Goal: Task Accomplishment & Management: Complete application form

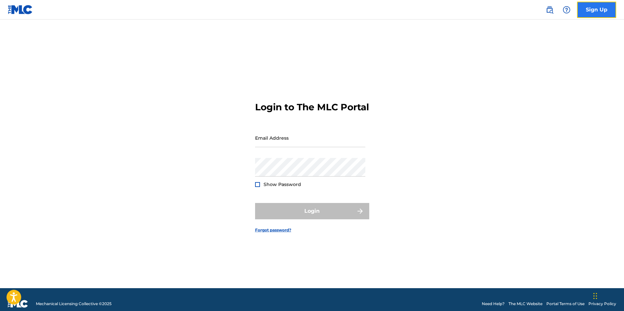
click at [588, 9] on link "Sign Up" at bounding box center [596, 10] width 39 height 16
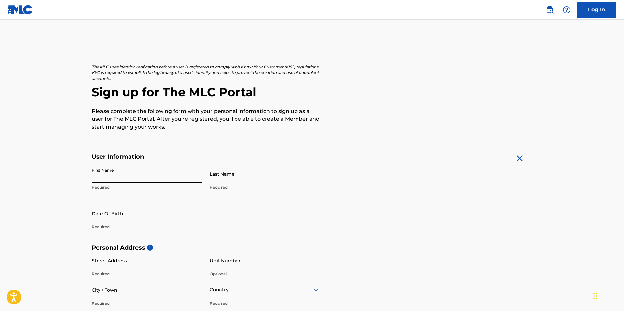
click at [150, 175] on input "First Name" at bounding box center [147, 173] width 110 height 19
type input "bao"
click at [230, 173] on input "Last Name" at bounding box center [265, 173] width 110 height 19
type input "[PERSON_NAME]"
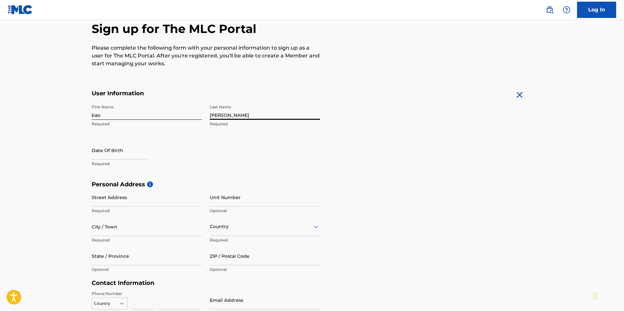
scroll to position [65, 0]
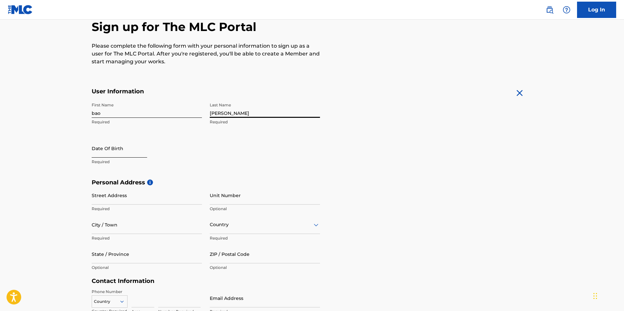
click at [125, 148] on input "text" at bounding box center [119, 148] width 55 height 19
select select "8"
select select "2025"
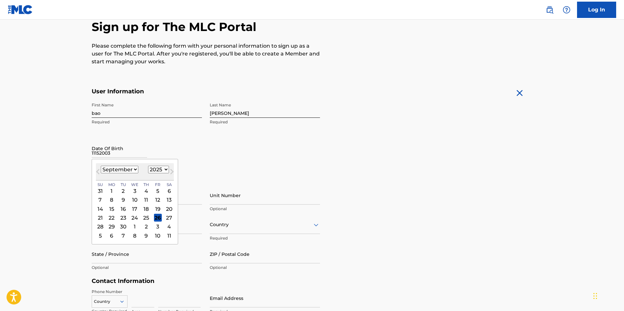
type input "11152003"
click at [131, 167] on select "January February March April May June July August September October November De…" at bounding box center [119, 169] width 37 height 7
select select "10"
click at [101, 166] on select "January February March April May June July August September October November De…" at bounding box center [119, 169] width 37 height 7
click at [159, 171] on select "1899 1900 1901 1902 1903 1904 1905 1906 1907 1908 1909 1910 1911 1912 1913 1914…" at bounding box center [158, 169] width 21 height 7
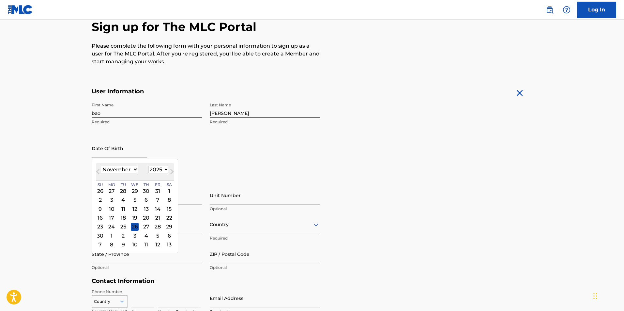
select select "2003"
click at [148, 166] on select "1899 1900 1901 1902 1903 1904 1905 1906 1907 1908 1909 1910 1911 1912 1913 1914…" at bounding box center [158, 169] width 21 height 7
click at [172, 208] on div "15" at bounding box center [169, 209] width 8 height 8
type input "November 15 2003"
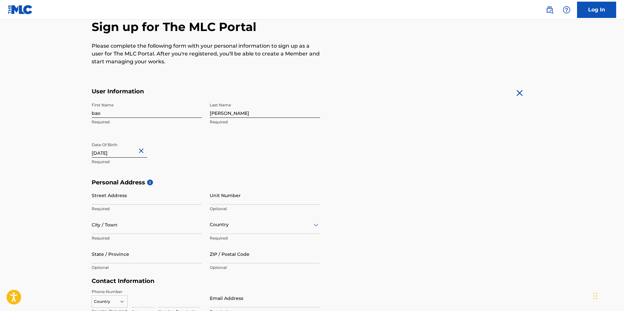
click at [198, 171] on div "First Name bao Required Last Name nguyen Required Date Of Birth November 15 200…" at bounding box center [206, 139] width 228 height 80
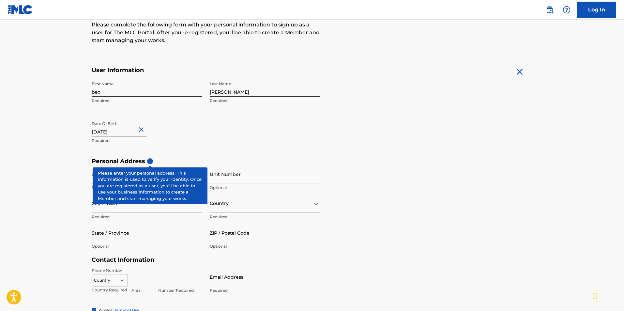
scroll to position [98, 0]
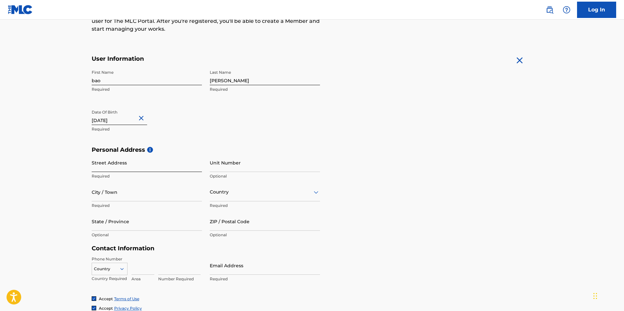
drag, startPoint x: 142, startPoint y: 166, endPoint x: 146, endPoint y: 170, distance: 5.6
click at [144, 166] on input "Street Address" at bounding box center [147, 162] width 110 height 19
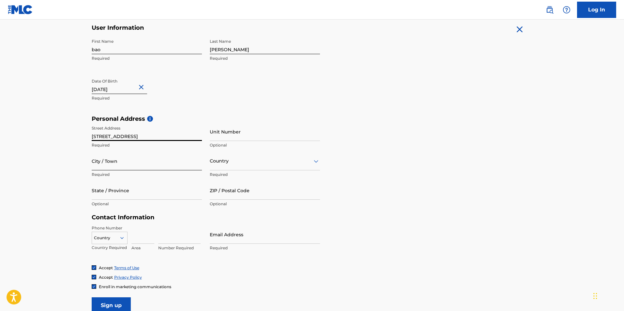
scroll to position [130, 0]
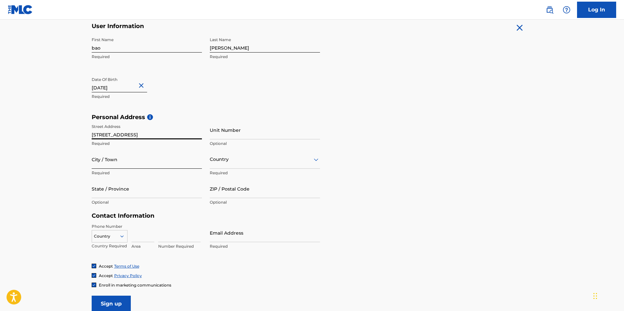
type input "[STREET_ADDRESS]"
click at [145, 163] on input "City / Town" at bounding box center [147, 159] width 110 height 19
type input "pflugerville"
click at [245, 158] on div at bounding box center [265, 159] width 110 height 8
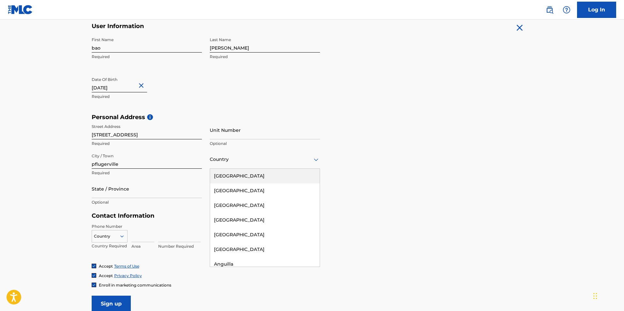
click at [247, 171] on div "[GEOGRAPHIC_DATA]" at bounding box center [265, 176] width 110 height 15
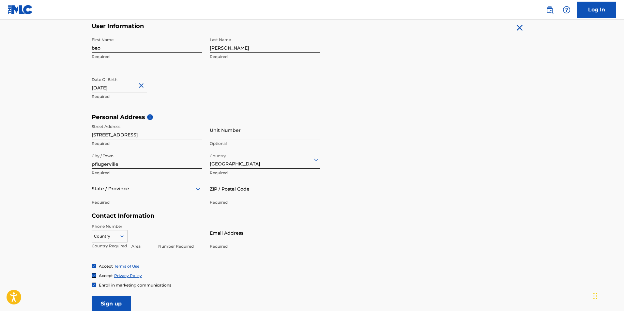
click at [145, 193] on div "State / Province" at bounding box center [147, 188] width 110 height 19
type input "tex"
click at [129, 206] on div "[US_STATE]" at bounding box center [147, 205] width 110 height 15
click at [253, 193] on input "ZIP / Postal Code" at bounding box center [265, 188] width 110 height 19
type input "78660"
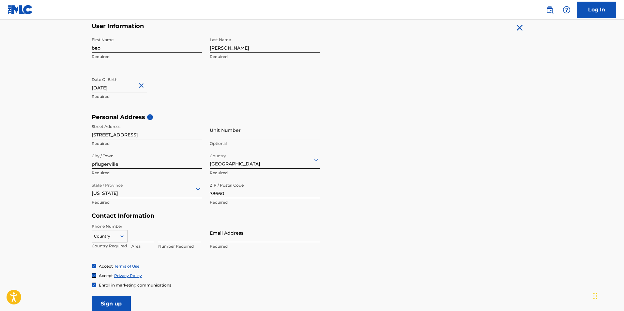
click at [344, 203] on div "Personal Address i Street Address 14404 harcourt house ln Required Unit Number …" at bounding box center [312, 162] width 441 height 99
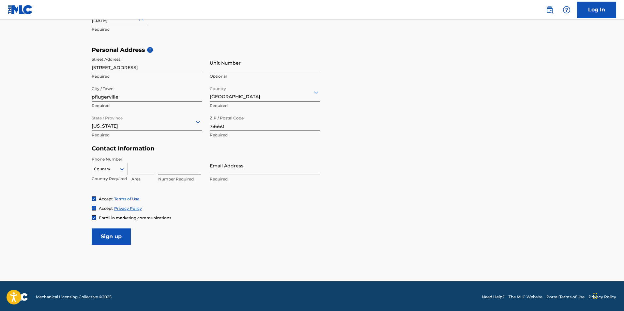
scroll to position [199, 0]
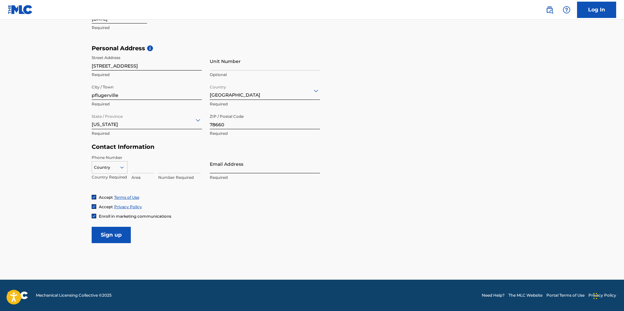
click at [228, 161] on input "Email Address" at bounding box center [265, 164] width 110 height 19
type input "[EMAIL_ADDRESS][DOMAIN_NAME]"
click at [246, 194] on div "Accept Terms of Use" at bounding box center [312, 197] width 441 height 6
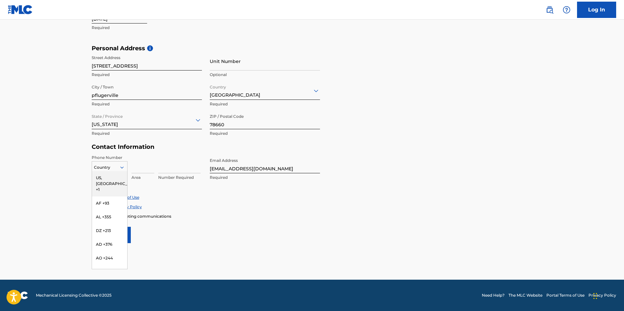
click at [126, 167] on div at bounding box center [125, 167] width 6 height 6
click at [110, 177] on div "US, [GEOGRAPHIC_DATA] +1" at bounding box center [109, 183] width 35 height 25
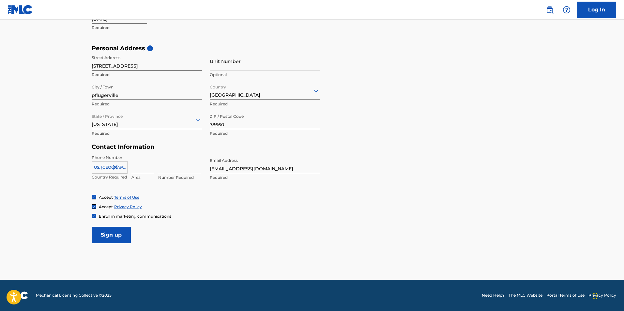
click at [137, 166] on input at bounding box center [142, 164] width 23 height 19
click at [116, 166] on div at bounding box center [109, 167] width 35 height 7
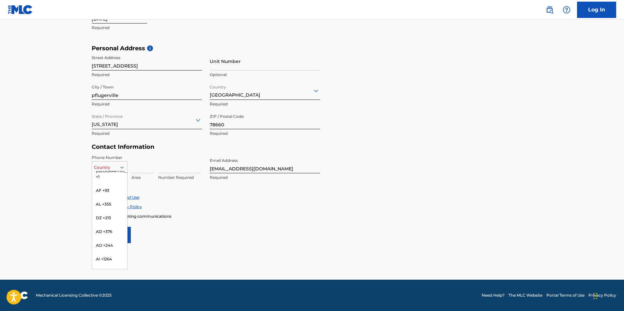
scroll to position [0, 0]
click at [111, 177] on div "US, [GEOGRAPHIC_DATA] +1" at bounding box center [109, 183] width 35 height 25
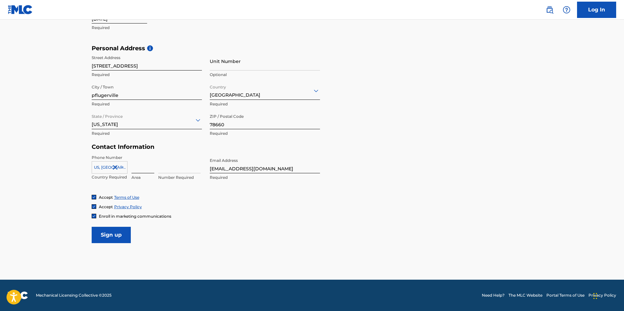
click at [144, 165] on input at bounding box center [142, 164] width 23 height 19
type input "737"
click at [180, 167] on input at bounding box center [179, 164] width 42 height 19
type input "3338199"
click at [203, 190] on div "Phone Number US, CA +1 Country Required 737 Area 3338199 Number Required Email …" at bounding box center [206, 175] width 228 height 40
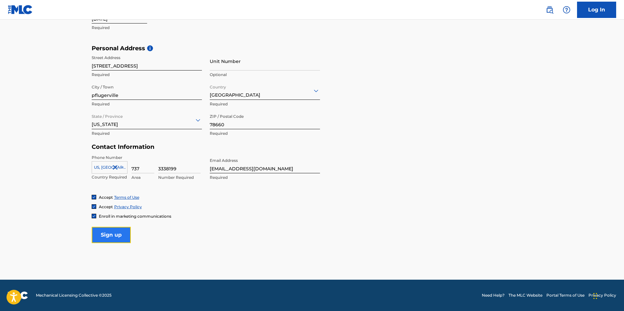
click at [111, 235] on input "Sign up" at bounding box center [111, 235] width 39 height 16
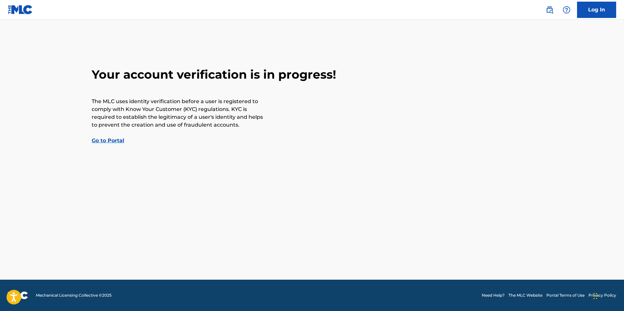
click at [124, 142] on link "Go to Portal" at bounding box center [108, 140] width 33 height 6
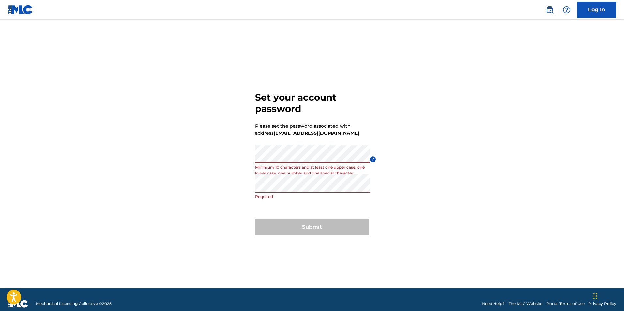
click at [182, 155] on div "Set your account password Please set the password associated with address [EMAI…" at bounding box center [312, 162] width 456 height 252
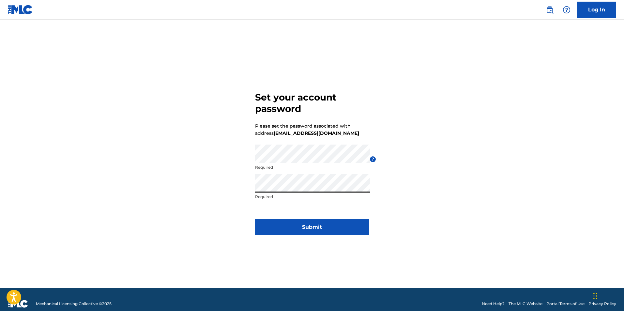
click button "Submit" at bounding box center [312, 227] width 114 height 16
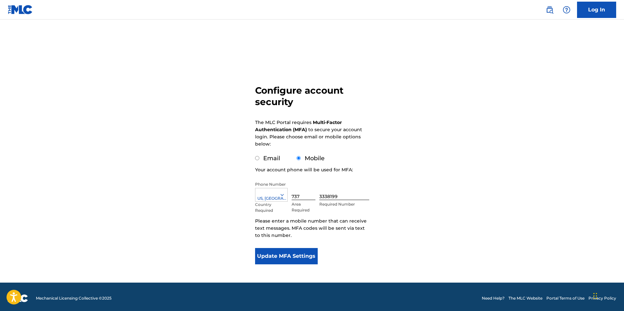
click at [270, 158] on label "Email" at bounding box center [271, 158] width 17 height 7
click at [259, 158] on input "Email" at bounding box center [257, 158] width 4 height 4
radio input "true"
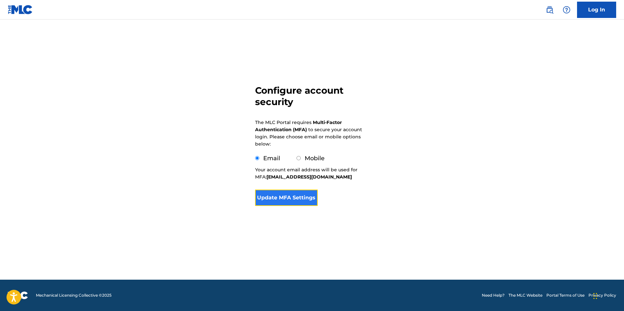
click at [299, 198] on button "Update MFA Settings" at bounding box center [286, 197] width 63 height 16
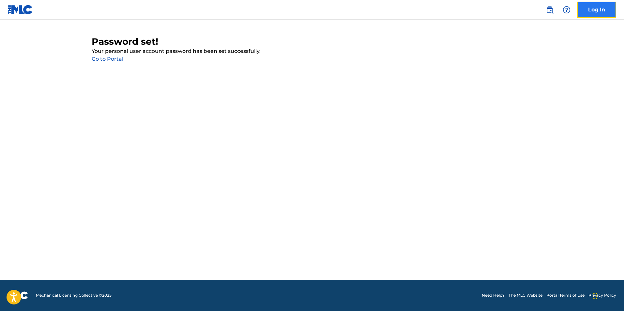
click at [588, 12] on link "Log In" at bounding box center [596, 10] width 39 height 16
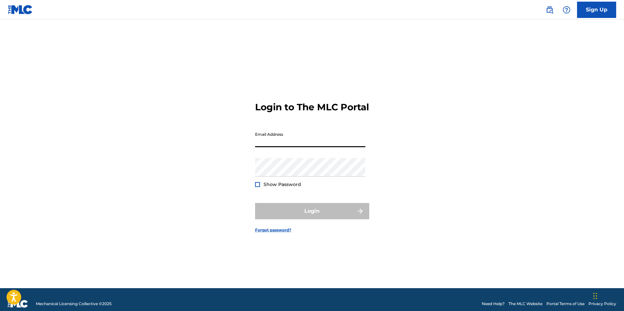
drag, startPoint x: 339, startPoint y: 148, endPoint x: 335, endPoint y: 147, distance: 3.9
click at [339, 147] on input "Email Address" at bounding box center [310, 137] width 110 height 19
type input "[EMAIL_ADDRESS][DOMAIN_NAME]"
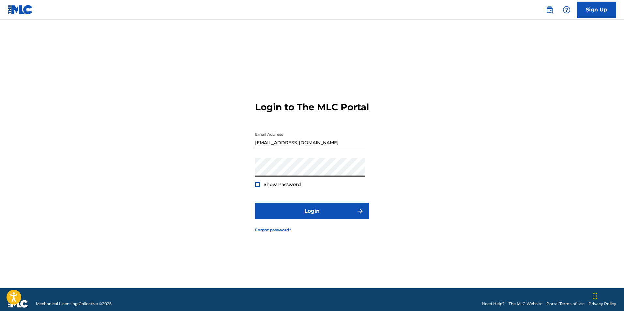
click at [255, 203] on button "Login" at bounding box center [312, 211] width 114 height 16
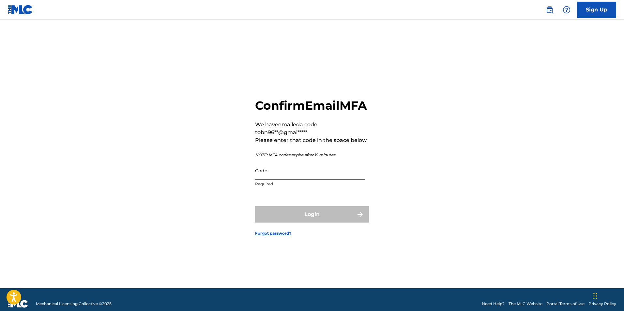
click at [324, 176] on input "Code" at bounding box center [310, 170] width 110 height 19
paste input "902552"
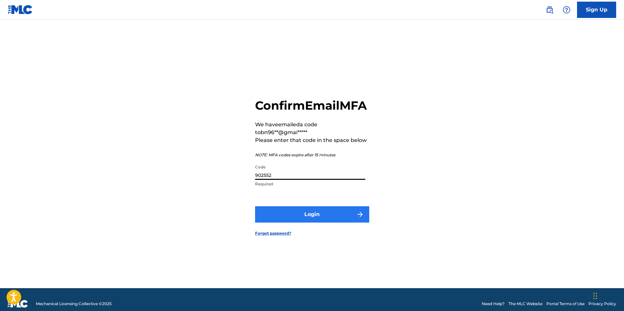
type input "902552"
click at [333, 217] on button "Login" at bounding box center [312, 214] width 114 height 16
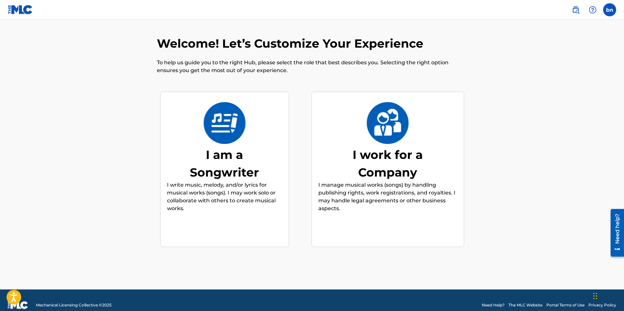
click at [226, 122] on img at bounding box center [224, 123] width 43 height 42
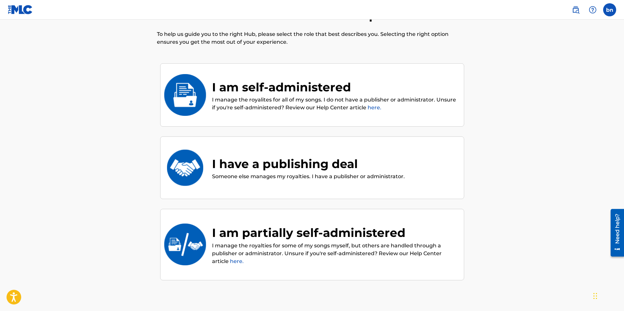
scroll to position [29, 0]
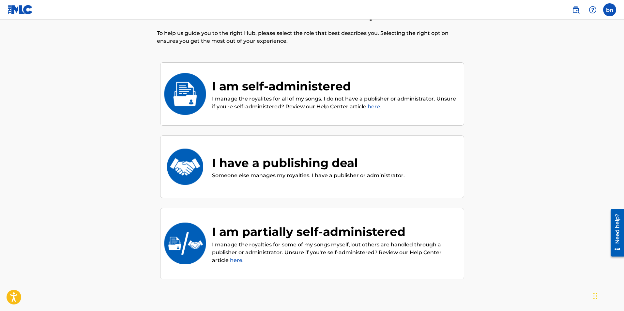
click at [278, 88] on div "I am self-administered" at bounding box center [334, 86] width 245 height 18
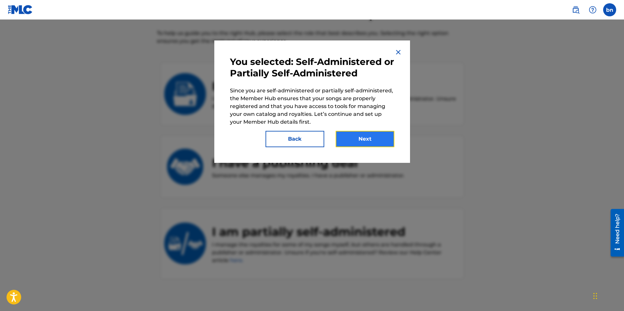
click at [370, 137] on button "Next" at bounding box center [364, 139] width 59 height 16
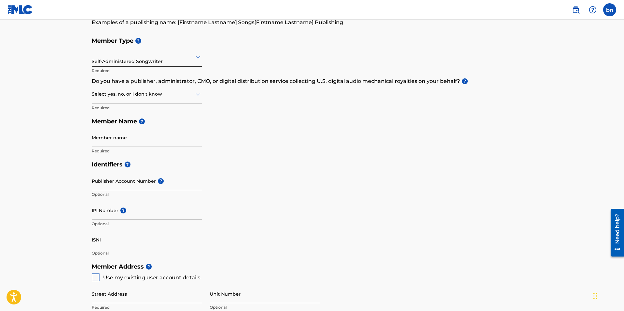
scroll to position [65, 0]
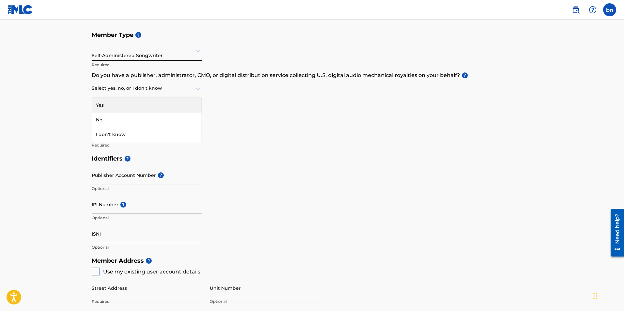
click at [167, 92] on div at bounding box center [147, 88] width 110 height 8
click at [348, 84] on div "Member Type ? Self-Administered Songwriter Required Do you have a publisher, ad…" at bounding box center [312, 90] width 441 height 124
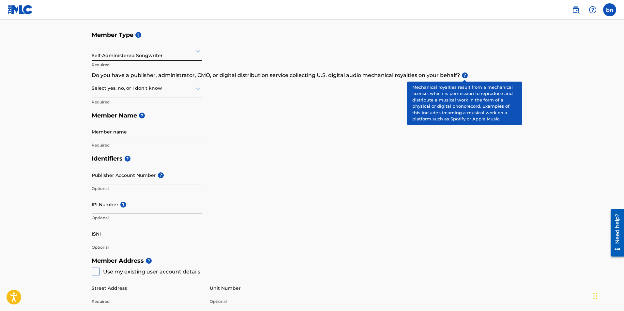
click at [466, 76] on span "?" at bounding box center [465, 75] width 6 height 6
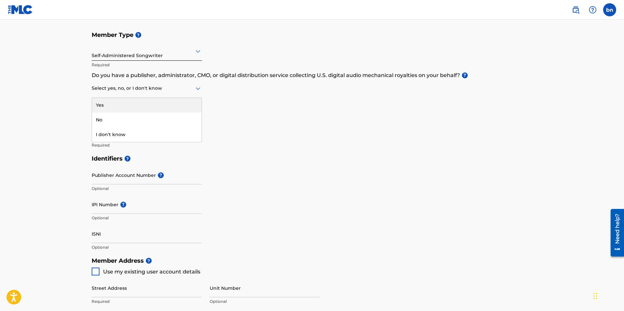
click at [173, 92] on div "Select yes, no, or I don't know" at bounding box center [147, 88] width 110 height 19
click at [172, 133] on div "I don't know" at bounding box center [147, 134] width 110 height 15
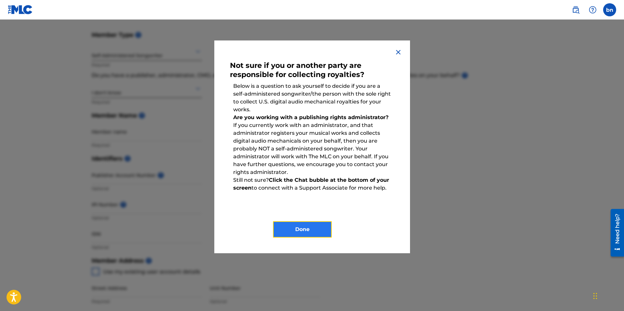
click at [319, 232] on button "Done" at bounding box center [302, 229] width 59 height 16
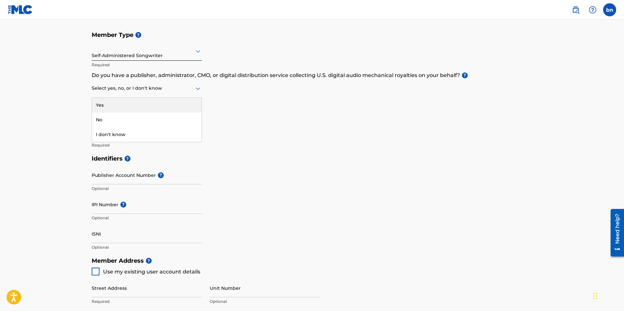
click at [156, 92] on div at bounding box center [147, 88] width 110 height 8
click at [156, 118] on div "No" at bounding box center [147, 119] width 110 height 15
click at [161, 137] on input "Member name" at bounding box center [147, 131] width 110 height 19
drag, startPoint x: 214, startPoint y: 153, endPoint x: 169, endPoint y: 136, distance: 48.7
click at [215, 153] on h5 "Identifiers ?" at bounding box center [312, 159] width 441 height 14
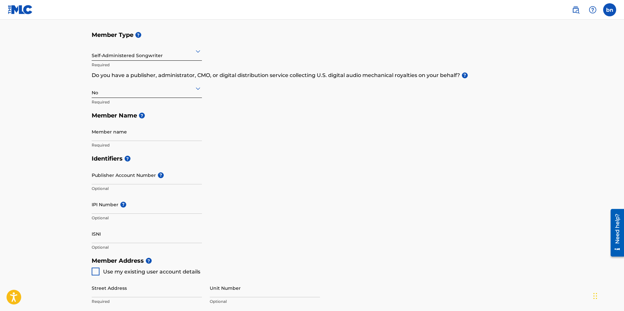
click at [138, 115] on span "?" at bounding box center [141, 115] width 8 height 6
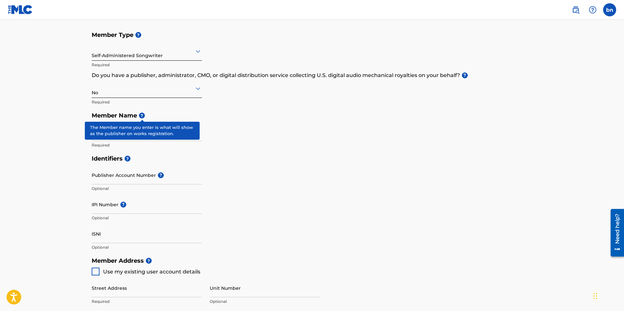
click at [142, 116] on span "?" at bounding box center [142, 115] width 6 height 6
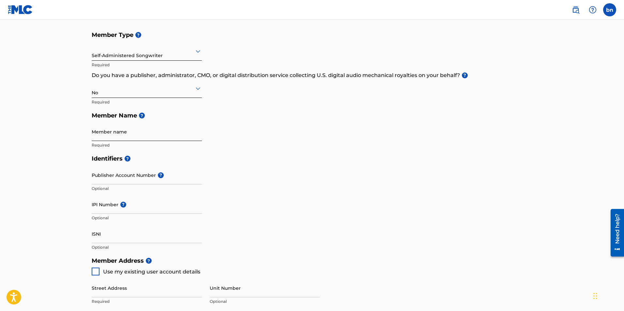
click at [162, 134] on input "Member name" at bounding box center [147, 131] width 110 height 19
type input "RiceMadeIt"
click at [140, 181] on input "Publisher Account Number ?" at bounding box center [147, 175] width 110 height 19
click at [226, 167] on div "Identifiers ? Publisher Account Number ? Optional IPI Number ? Optional ISNI Op…" at bounding box center [312, 203] width 441 height 102
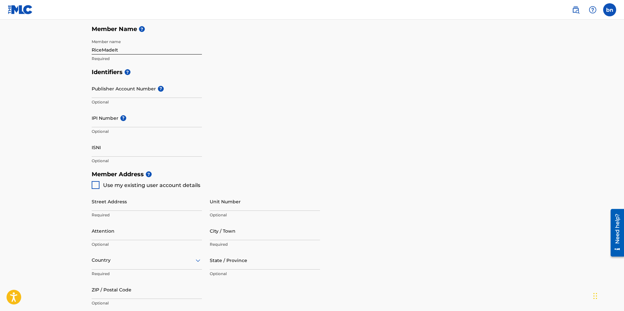
scroll to position [163, 0]
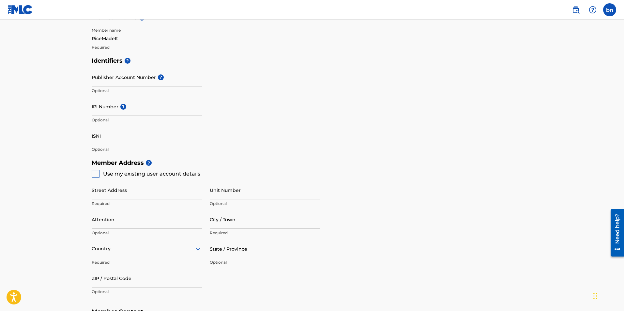
click at [95, 174] on div at bounding box center [96, 174] width 8 height 8
type input "[STREET_ADDRESS]"
type input "pflugerville"
type input "78660"
type input "737"
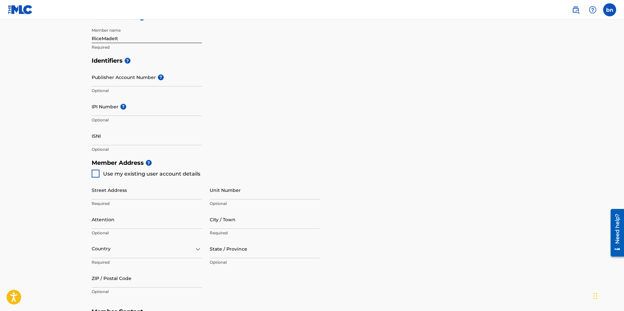
type input "3338199"
type input "[EMAIL_ADDRESS][DOMAIN_NAME]"
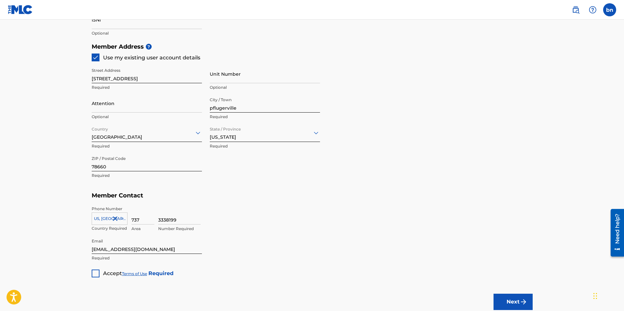
scroll to position [293, 0]
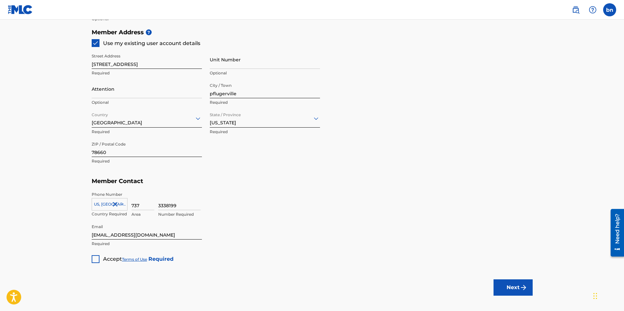
click at [105, 257] on span "Accept" at bounding box center [112, 259] width 19 height 6
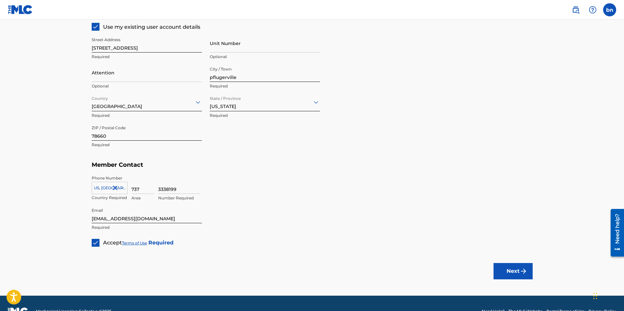
scroll to position [326, 0]
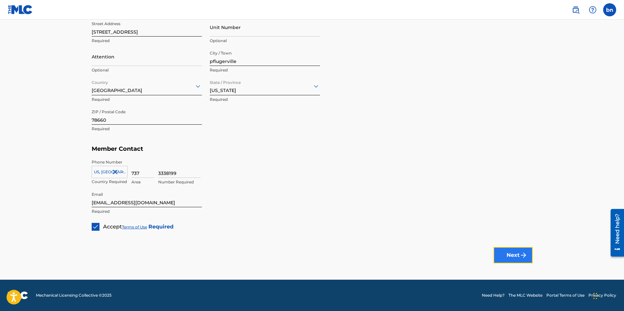
click at [517, 262] on button "Next" at bounding box center [512, 255] width 39 height 16
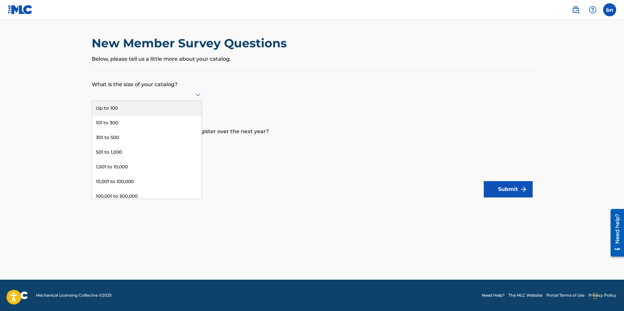
click at [168, 99] on div at bounding box center [147, 94] width 110 height 12
click at [236, 90] on form "What is the size of your catalog? 9 results available. Use Up and Down to choos…" at bounding box center [312, 134] width 441 height 126
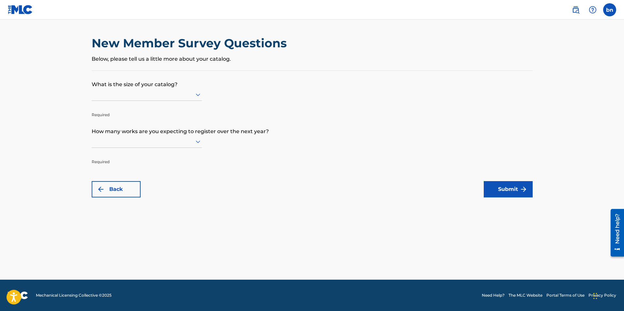
click at [199, 99] on div at bounding box center [147, 94] width 110 height 12
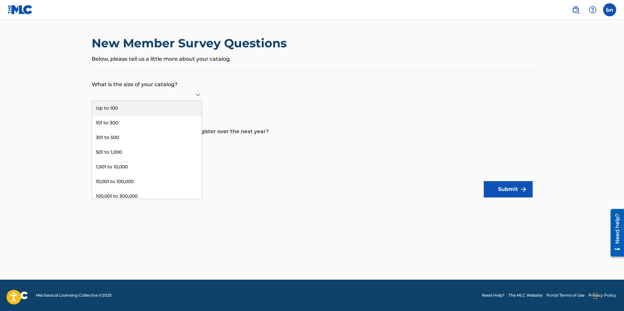
click at [147, 105] on div "Up to 100" at bounding box center [147, 108] width 110 height 15
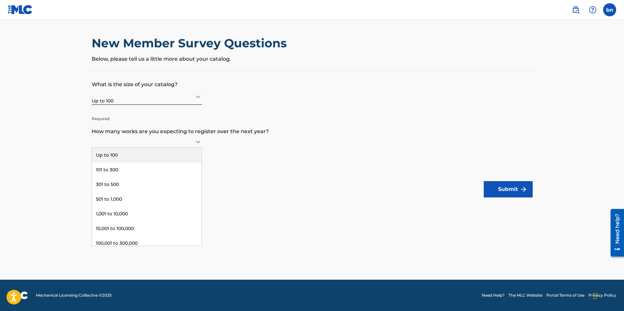
click at [186, 145] on div at bounding box center [147, 141] width 110 height 8
click at [168, 155] on div "Up to 100" at bounding box center [147, 155] width 110 height 15
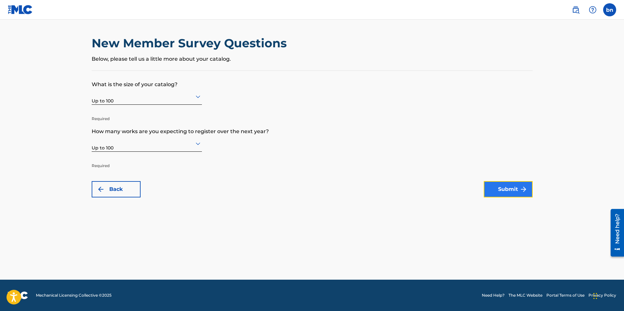
click at [505, 191] on button "Submit" at bounding box center [507, 189] width 49 height 16
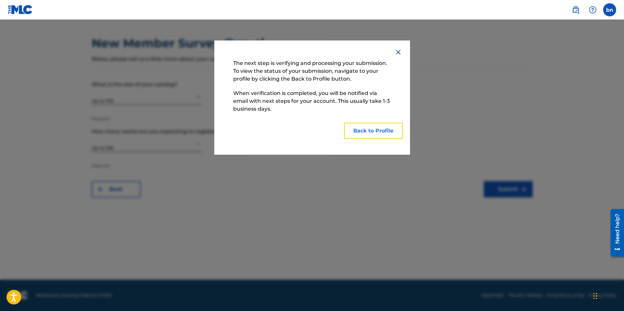
click at [386, 129] on button "Back to Profile" at bounding box center [373, 131] width 59 height 16
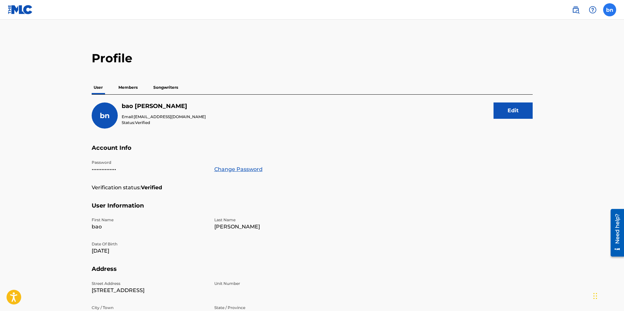
click at [615, 7] on label at bounding box center [609, 9] width 13 height 13
click at [609, 10] on input "bn [PERSON_NAME] [EMAIL_ADDRESS][DOMAIN_NAME] Notification Preferences Profile …" at bounding box center [609, 10] width 0 height 0
click at [567, 42] on p "[PERSON_NAME]" at bounding box center [587, 39] width 50 height 8
click at [609, 10] on input "bn [PERSON_NAME] [EMAIL_ADDRESS][DOMAIN_NAME] Notification Preferences Profile …" at bounding box center [609, 10] width 0 height 0
click at [548, 81] on link "Profile" at bounding box center [545, 81] width 13 height 6
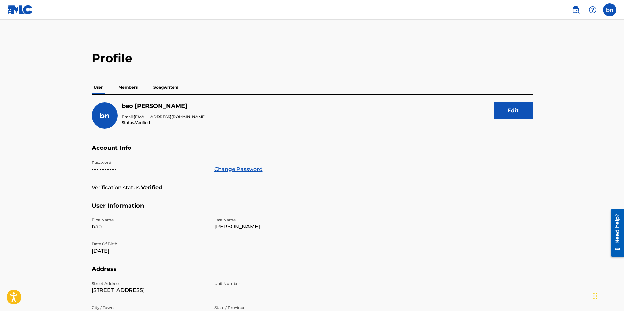
click at [133, 88] on p "Members" at bounding box center [127, 88] width 23 height 14
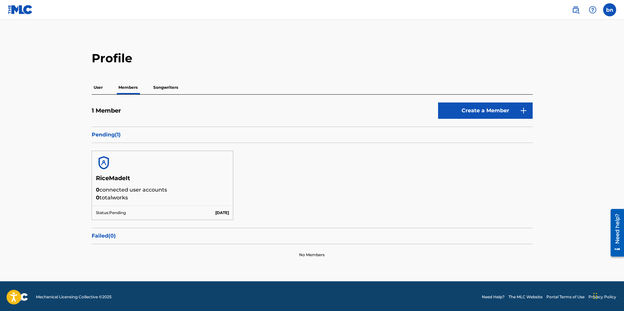
click at [227, 214] on p "[DATE]" at bounding box center [222, 213] width 14 height 6
click at [125, 213] on p "Status: Pending" at bounding box center [111, 213] width 30 height 6
click at [129, 190] on p "0 connected user accounts" at bounding box center [162, 190] width 133 height 8
click at [107, 243] on div "Failed ( 0 )" at bounding box center [312, 236] width 441 height 16
click at [173, 90] on p "Songwriters" at bounding box center [165, 88] width 29 height 14
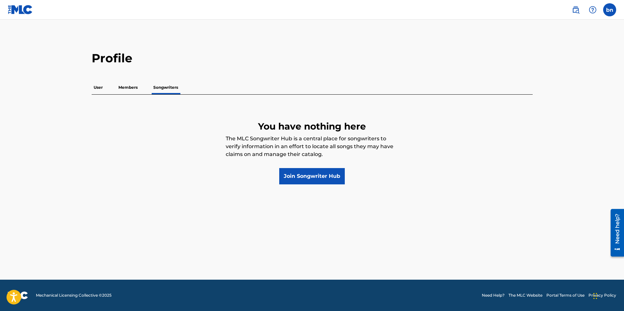
click at [125, 88] on p "Members" at bounding box center [127, 88] width 23 height 14
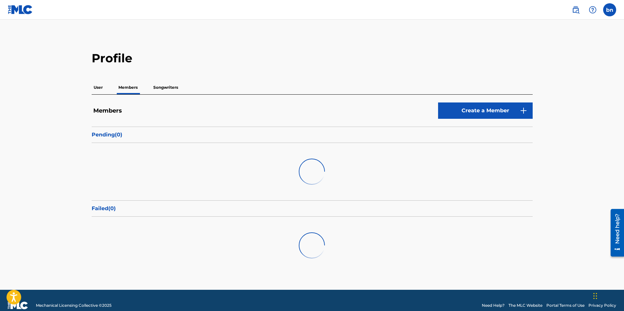
click at [171, 82] on p "Songwriters" at bounding box center [165, 88] width 29 height 14
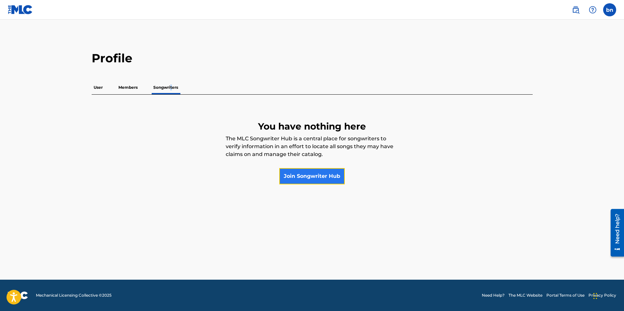
click at [335, 180] on link "Join Songwriter Hub" at bounding box center [312, 176] width 66 height 16
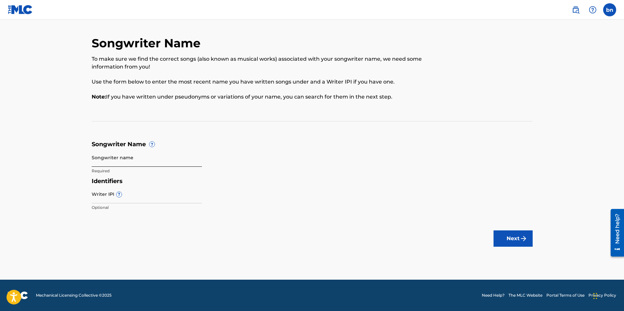
click at [128, 159] on input "Songwriter name" at bounding box center [147, 157] width 110 height 19
click at [137, 197] on input "Writer IPI ?" at bounding box center [147, 194] width 110 height 19
paste input "1274001000"
type input "1274001000"
click at [137, 158] on input "Songwriter name" at bounding box center [147, 157] width 110 height 19
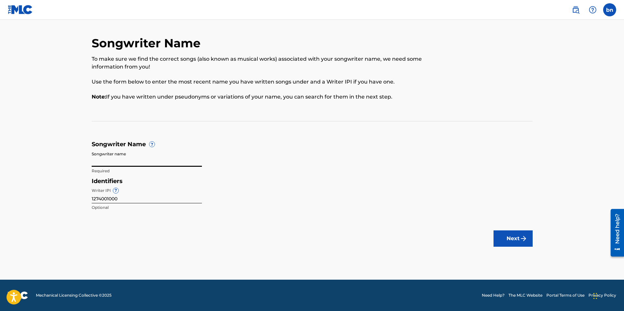
type input "RiceMadeIt"
click at [254, 215] on main "Songwriter Name To make sure we find the correct songs (also known as musical w…" at bounding box center [312, 150] width 624 height 260
click at [514, 234] on button "Next" at bounding box center [512, 238] width 39 height 16
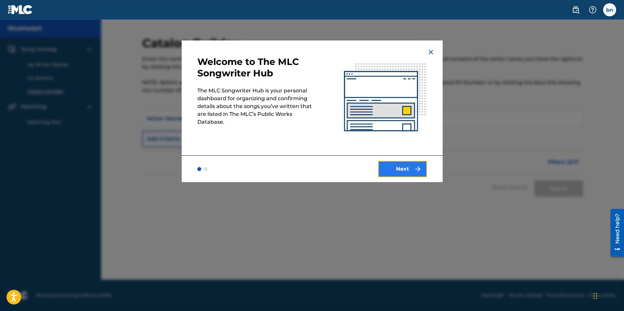
click at [404, 166] on button "Next" at bounding box center [402, 169] width 49 height 16
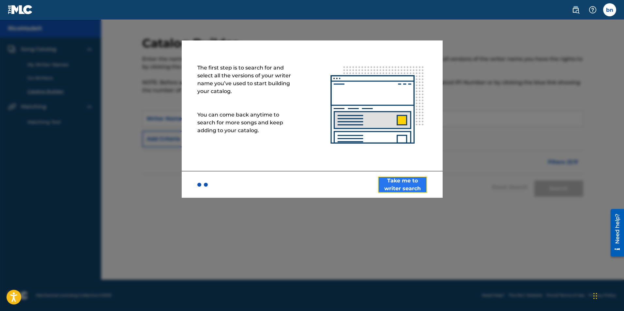
click at [420, 184] on button "Take me to writer search" at bounding box center [402, 184] width 49 height 16
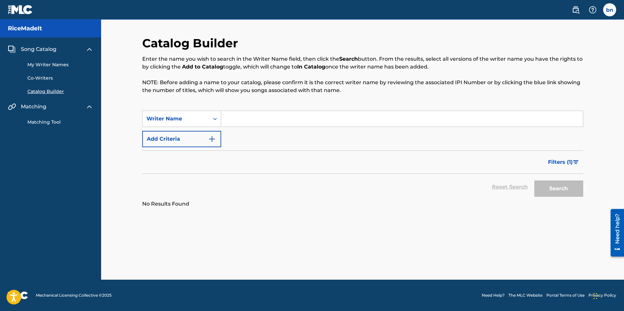
click at [315, 120] on input "Search Form" at bounding box center [402, 119] width 362 height 16
type input "ricemadeit"
click at [534, 180] on button "Search" at bounding box center [558, 188] width 49 height 16
click at [564, 194] on button "Search" at bounding box center [558, 188] width 49 height 16
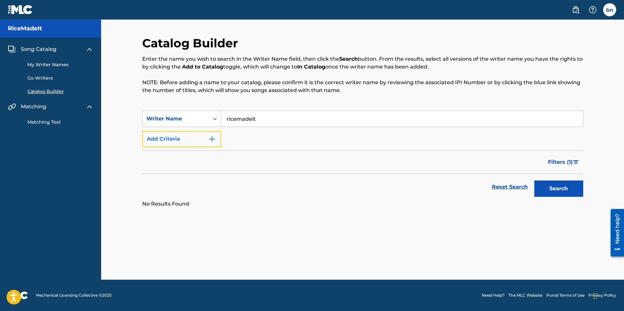
click at [211, 141] on img "Search Form" at bounding box center [212, 139] width 8 height 8
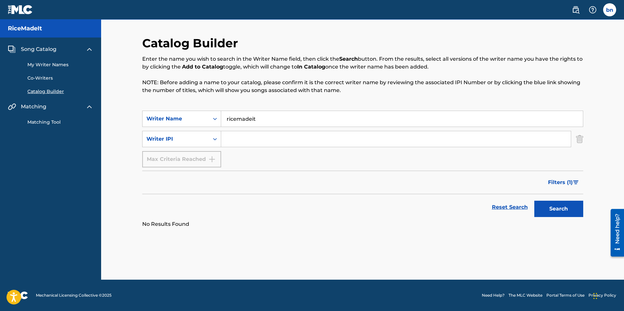
click at [239, 142] on input "Search Form" at bounding box center [395, 139] width 349 height 16
paste input "1274001000"
type input "1274001000"
click at [569, 210] on button "Search" at bounding box center [558, 208] width 49 height 16
drag, startPoint x: 259, startPoint y: 117, endPoint x: 173, endPoint y: 115, distance: 85.8
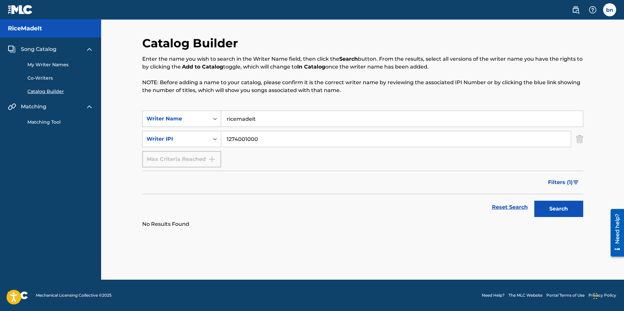
click at [173, 115] on div "SearchWithCriteria83c29aa7-00ec-4b14-a860-a03ce87b84a2 Writer Name ricemadeit" at bounding box center [362, 119] width 441 height 16
click at [569, 207] on button "Search" at bounding box center [558, 208] width 49 height 16
click at [216, 123] on div "Search Form" at bounding box center [215, 119] width 12 height 12
click at [222, 217] on div "Reset Search Search" at bounding box center [362, 207] width 441 height 26
click at [66, 66] on link "My Writer Names" at bounding box center [60, 64] width 66 height 7
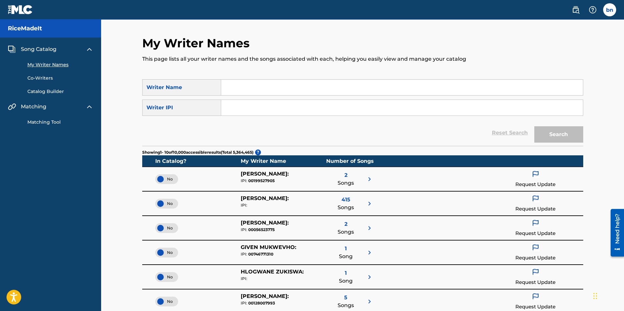
click at [318, 83] on input "Search Form" at bounding box center [402, 88] width 362 height 16
type input "[PERSON_NAME]"
paste input "1274001000"
type input "1274001000"
click at [560, 136] on button "Search" at bounding box center [558, 134] width 49 height 16
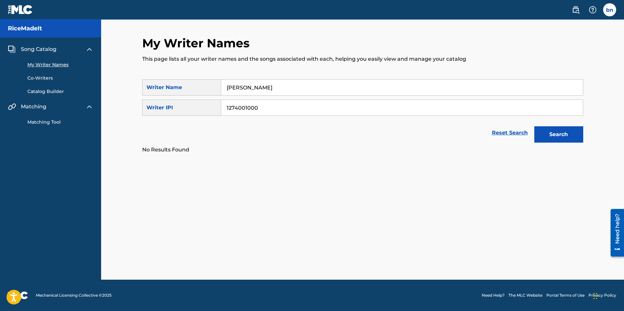
drag, startPoint x: 298, startPoint y: 88, endPoint x: 170, endPoint y: 95, distance: 128.6
click at [169, 96] on div "SearchWithCriteria83c29aa7-00ec-4b14-a860-a03ce87b84a2 Writer Name [PERSON_NAME…" at bounding box center [362, 97] width 441 height 37
type input "\"
click at [560, 136] on button "Search" at bounding box center [558, 134] width 49 height 16
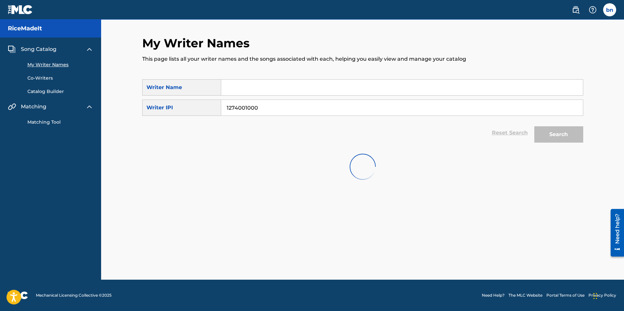
click at [47, 123] on link "Matching Tool" at bounding box center [60, 122] width 66 height 7
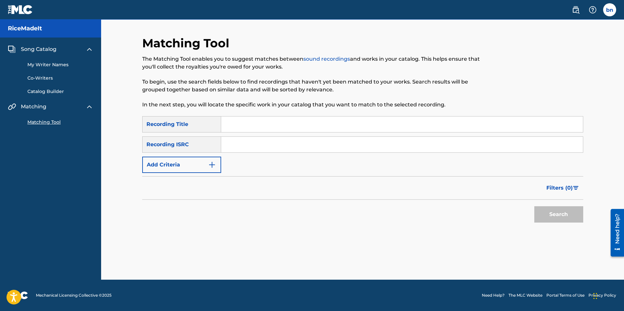
click at [52, 48] on span "Song Catalog" at bounding box center [39, 49] width 36 height 8
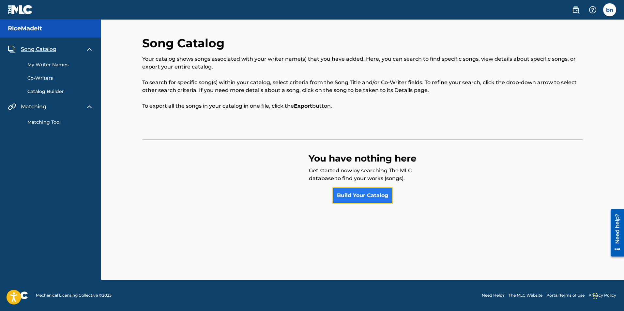
click at [351, 196] on link "Build Your Catalog" at bounding box center [362, 195] width 60 height 16
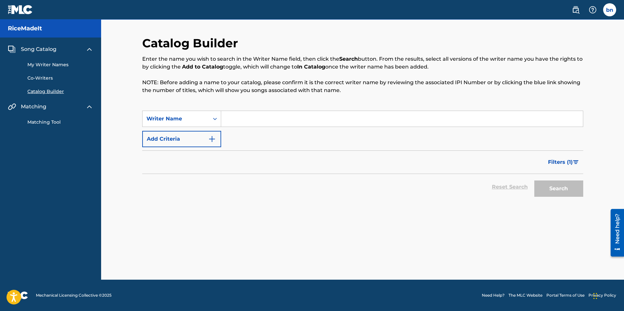
click at [291, 121] on input "Search Form" at bounding box center [402, 119] width 362 height 16
click at [53, 65] on link "My Writer Names" at bounding box center [60, 64] width 66 height 7
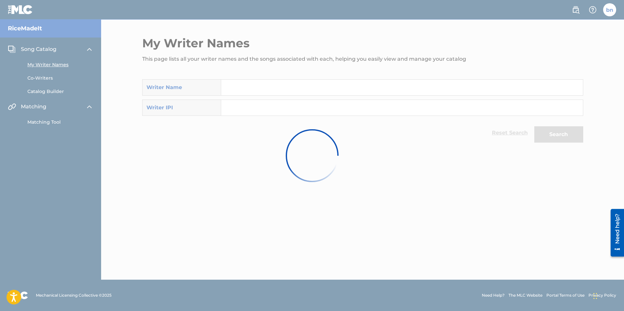
click at [282, 88] on div at bounding box center [312, 155] width 624 height 311
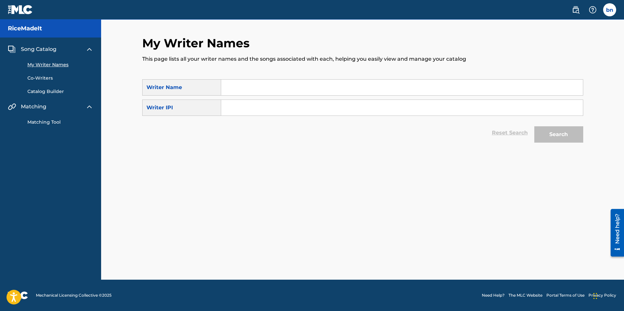
click at [345, 106] on input "Search Form" at bounding box center [402, 108] width 362 height 16
paste input "1274001000"
type input "1274001000"
click at [547, 131] on button "Search" at bounding box center [558, 134] width 49 height 16
click at [611, 7] on label at bounding box center [609, 9] width 13 height 13
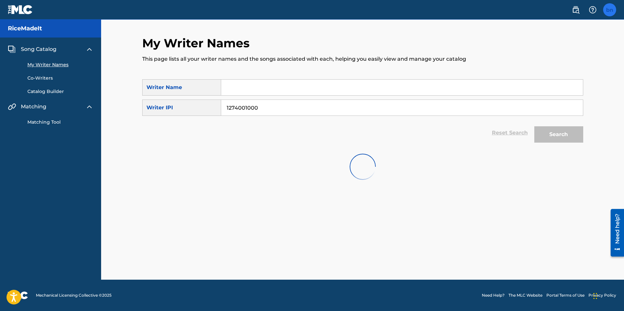
click at [609, 10] on input "bn [PERSON_NAME] [EMAIL_ADDRESS][DOMAIN_NAME] Notification Preferences Profile …" at bounding box center [609, 10] width 0 height 0
click at [23, 13] on img at bounding box center [20, 9] width 25 height 9
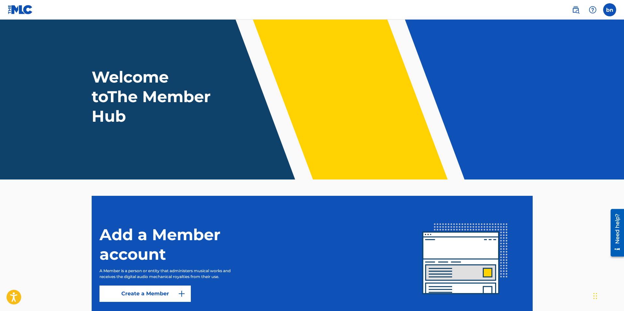
scroll to position [51, 0]
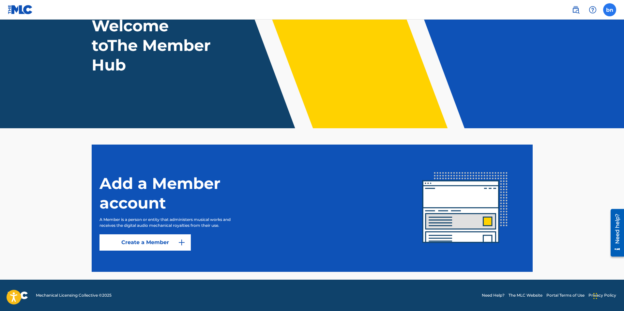
click at [612, 11] on label at bounding box center [609, 9] width 13 height 13
click at [609, 10] on input "bn [PERSON_NAME] [EMAIL_ADDRESS][DOMAIN_NAME] Notification Preferences Profile …" at bounding box center [609, 10] width 0 height 0
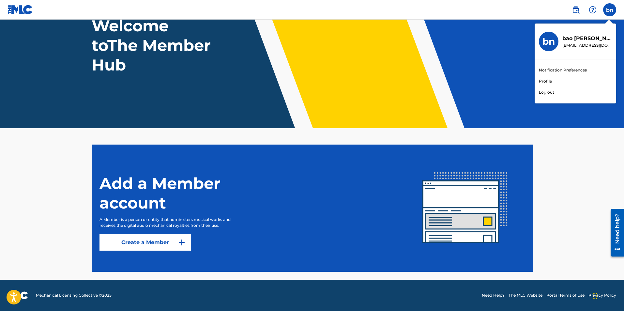
click at [565, 38] on p "[PERSON_NAME]" at bounding box center [587, 39] width 50 height 8
click at [609, 10] on input "bn [PERSON_NAME] [EMAIL_ADDRESS][DOMAIN_NAME] Notification Preferences Profile …" at bounding box center [609, 10] width 0 height 0
click at [547, 81] on link "Profile" at bounding box center [545, 81] width 13 height 6
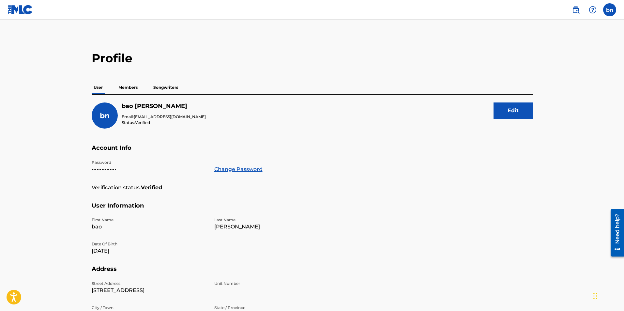
click at [130, 90] on p "Members" at bounding box center [127, 88] width 23 height 14
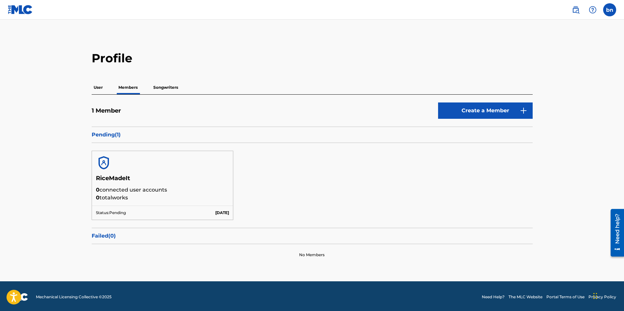
click at [200, 191] on p "0 connected user accounts" at bounding box center [162, 190] width 133 height 8
click at [400, 137] on p "Pending ( 1 )" at bounding box center [312, 135] width 441 height 8
click at [118, 136] on p "Pending ( 1 )" at bounding box center [312, 135] width 441 height 8
click at [142, 167] on div at bounding box center [162, 162] width 141 height 23
click at [158, 191] on p "0 connected user accounts" at bounding box center [162, 190] width 133 height 8
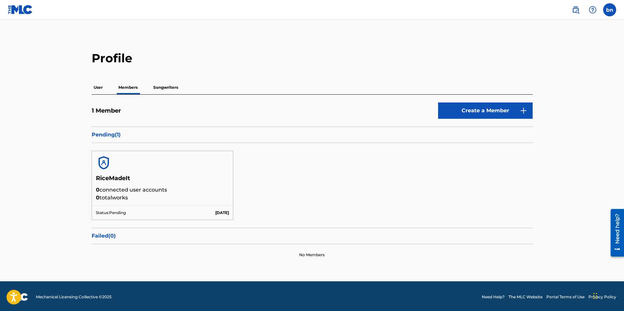
click at [221, 212] on p "[DATE]" at bounding box center [222, 213] width 14 height 6
click at [115, 214] on p "Status: Pending" at bounding box center [111, 213] width 30 height 6
click at [135, 189] on p "0 connected user accounts" at bounding box center [162, 190] width 133 height 8
click at [146, 175] on h5 "RiceMadeIt" at bounding box center [162, 179] width 133 height 11
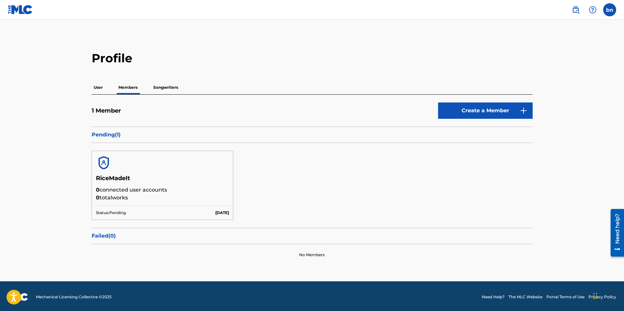
click at [105, 166] on img at bounding box center [104, 163] width 16 height 16
click at [170, 88] on p "Songwriters" at bounding box center [165, 88] width 29 height 14
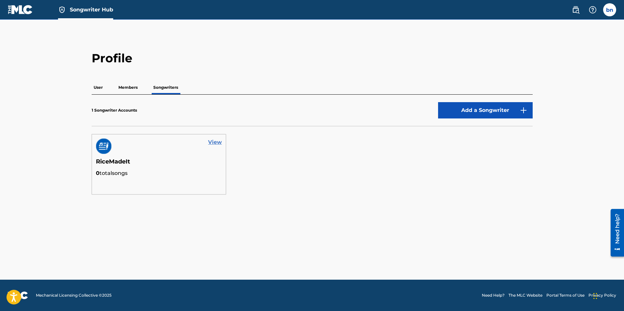
click at [216, 143] on link "View" at bounding box center [215, 142] width 14 height 8
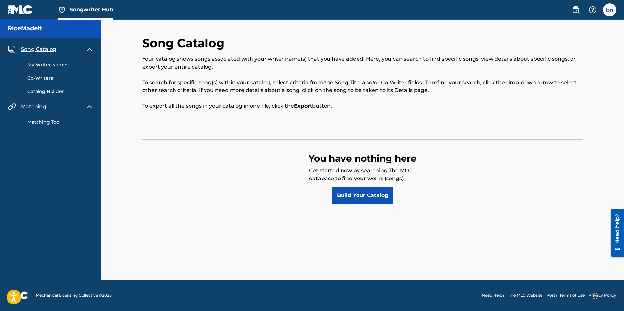
click at [86, 50] on img at bounding box center [89, 49] width 8 height 8
click at [44, 50] on span "Song Catalog" at bounding box center [39, 49] width 36 height 8
click at [54, 49] on span "Song Catalog" at bounding box center [39, 49] width 36 height 8
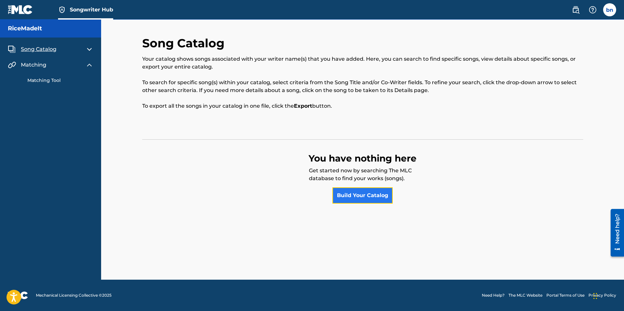
click at [353, 194] on link "Build Your Catalog" at bounding box center [362, 195] width 60 height 16
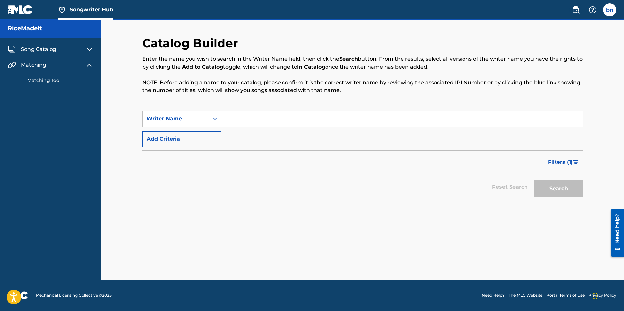
click at [349, 123] on input "Search Form" at bounding box center [402, 119] width 362 height 16
type input "youngboy"
click at [534, 180] on button "Search" at bounding box center [558, 188] width 49 height 16
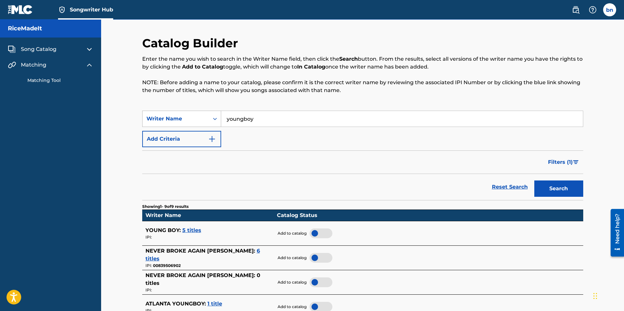
drag, startPoint x: 252, startPoint y: 118, endPoint x: 191, endPoint y: 119, distance: 60.3
click at [191, 119] on div "SearchWithCriteria83c29aa7-00ec-4b14-a860-a03ce87b84a2 Writer Name youngboy" at bounding box center [362, 119] width 441 height 16
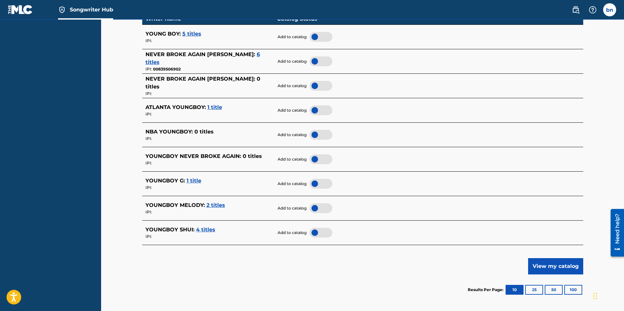
scroll to position [254, 0]
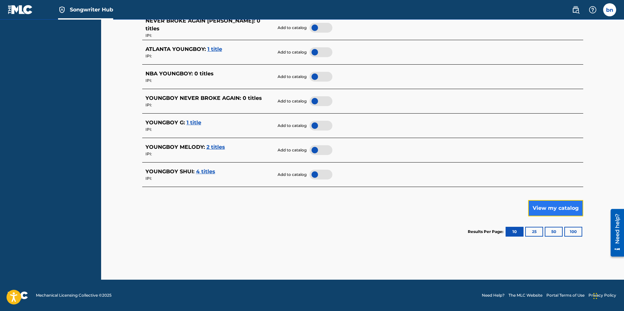
click at [553, 205] on button "View my catalog" at bounding box center [555, 208] width 55 height 16
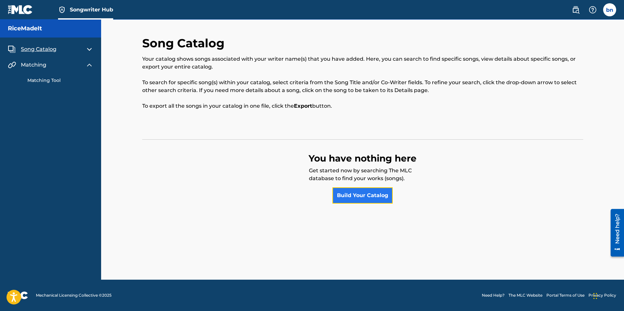
click at [358, 199] on link "Build Your Catalog" at bounding box center [362, 195] width 60 height 16
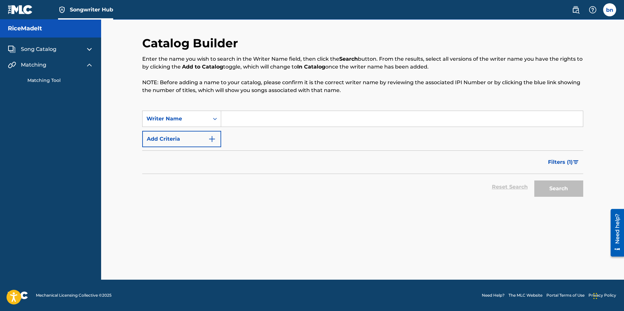
click at [278, 118] on input "Search Form" at bounding box center [402, 119] width 362 height 16
type input "ricemadeit"
click at [560, 186] on button "Search" at bounding box center [558, 188] width 49 height 16
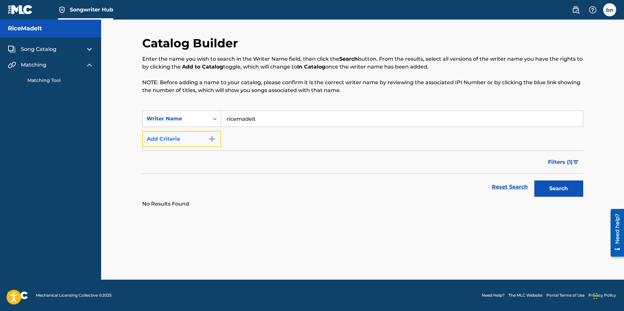
click at [209, 140] on img "Search Form" at bounding box center [212, 139] width 8 height 8
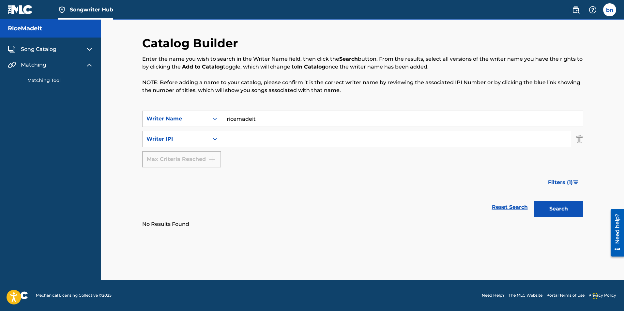
click at [240, 137] on input "Search Form" at bounding box center [395, 139] width 349 height 16
type input "1274001000"
click at [568, 209] on button "Search" at bounding box center [558, 208] width 49 height 16
drag, startPoint x: 181, startPoint y: 215, endPoint x: 345, endPoint y: 228, distance: 164.2
click at [186, 218] on div "Reset Search Search" at bounding box center [362, 207] width 441 height 26
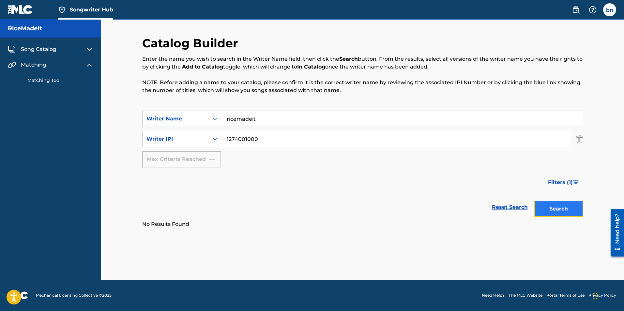
click at [577, 210] on button "Search" at bounding box center [558, 208] width 49 height 16
click at [570, 184] on span "Filters ( 1 )" at bounding box center [560, 182] width 25 height 8
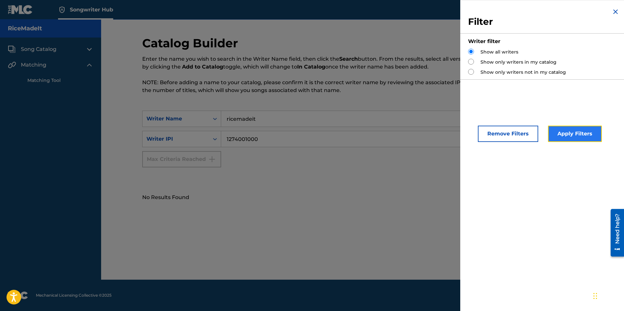
click at [569, 137] on button "Apply Filters" at bounding box center [575, 134] width 54 height 16
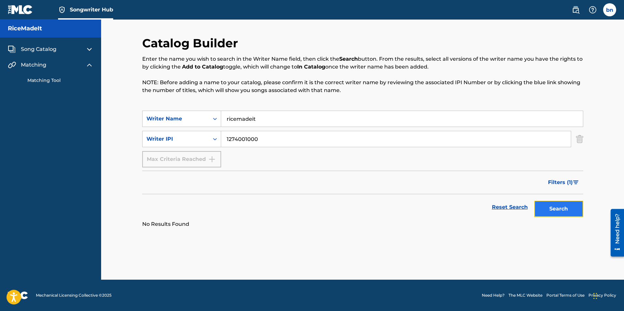
click at [561, 209] on button "Search" at bounding box center [558, 208] width 49 height 16
drag, startPoint x: 182, startPoint y: 155, endPoint x: 184, endPoint y: 159, distance: 4.7
click at [183, 157] on div "Max Criteria Reached" at bounding box center [181, 159] width 79 height 16
click at [481, 168] on form "SearchWithCriteria83c29aa7-00ec-4b14-a860-a03ce87b84a2 Writer Name ricemadeit S…" at bounding box center [362, 166] width 441 height 110
click at [579, 142] on img "Search Form" at bounding box center [579, 139] width 7 height 16
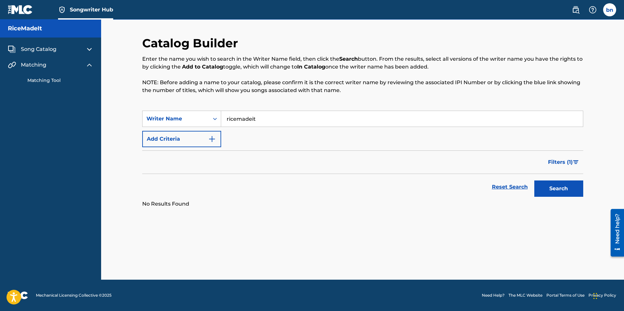
click at [41, 65] on span "Matching" at bounding box center [33, 65] width 25 height 8
click at [51, 73] on div "Matching Tool" at bounding box center [50, 76] width 85 height 15
click at [51, 80] on link "Matching Tool" at bounding box center [60, 80] width 66 height 7
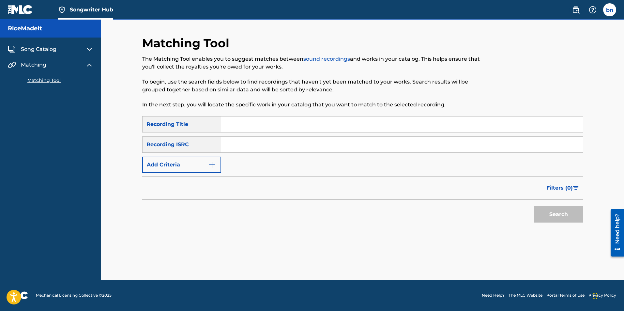
click at [70, 47] on div "Song Catalog" at bounding box center [50, 49] width 85 height 8
click at [32, 14] on link at bounding box center [20, 9] width 25 height 19
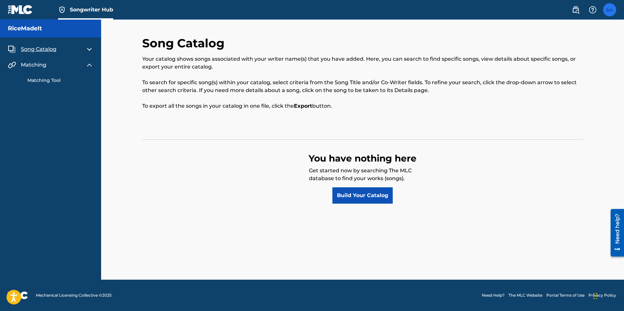
click at [607, 7] on label at bounding box center [609, 9] width 13 height 13
click at [609, 10] on input "bn [PERSON_NAME] [EMAIL_ADDRESS][DOMAIN_NAME] Notification Preferences Profile …" at bounding box center [609, 10] width 0 height 0
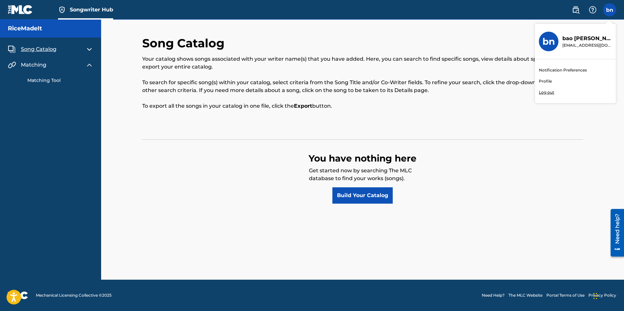
click at [551, 40] on h3 "bn" at bounding box center [548, 41] width 12 height 11
click at [609, 10] on input "bn [PERSON_NAME] [EMAIL_ADDRESS][DOMAIN_NAME] Notification Preferences Profile …" at bounding box center [609, 10] width 0 height 0
click at [549, 81] on link "Profile" at bounding box center [545, 81] width 13 height 6
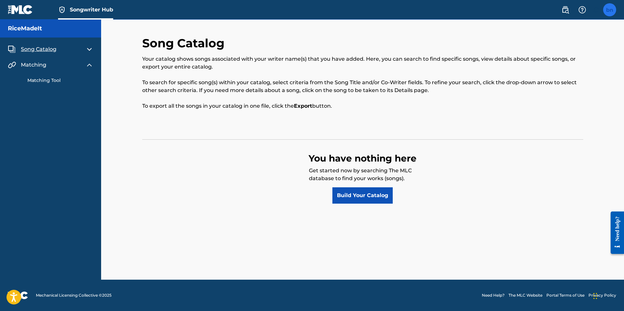
click at [610, 9] on label at bounding box center [609, 9] width 13 height 13
click at [609, 10] on input "bn [PERSON_NAME] [EMAIL_ADDRESS][DOMAIN_NAME] Notification Preferences Profile …" at bounding box center [609, 10] width 0 height 0
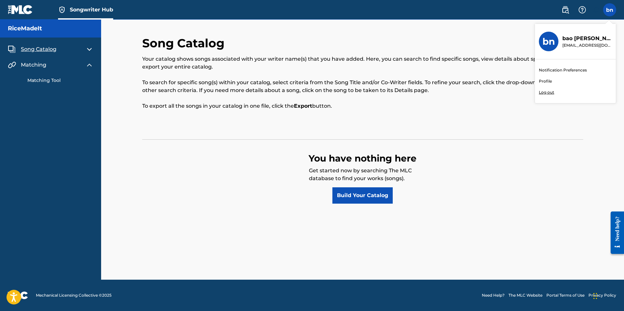
click at [545, 77] on div "Notification Preferences Profile Log out" at bounding box center [575, 81] width 81 height 44
click at [609, 10] on input "bn [PERSON_NAME] [EMAIL_ADDRESS][DOMAIN_NAME] Notification Preferences Profile …" at bounding box center [609, 10] width 0 height 0
click at [543, 80] on link "Profile" at bounding box center [545, 81] width 13 height 6
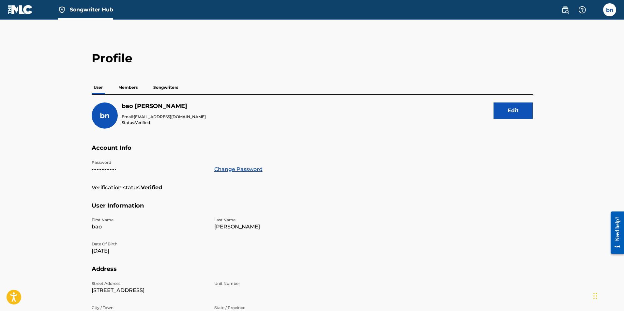
click at [131, 88] on p "Members" at bounding box center [127, 88] width 23 height 14
